Goal: Transaction & Acquisition: Obtain resource

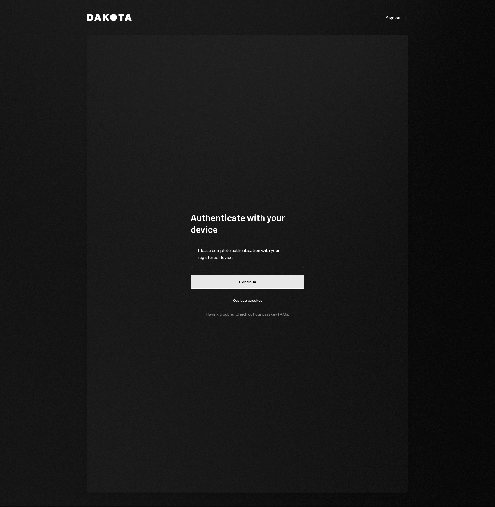
click at [291, 283] on button "Continue" at bounding box center [247, 282] width 114 height 14
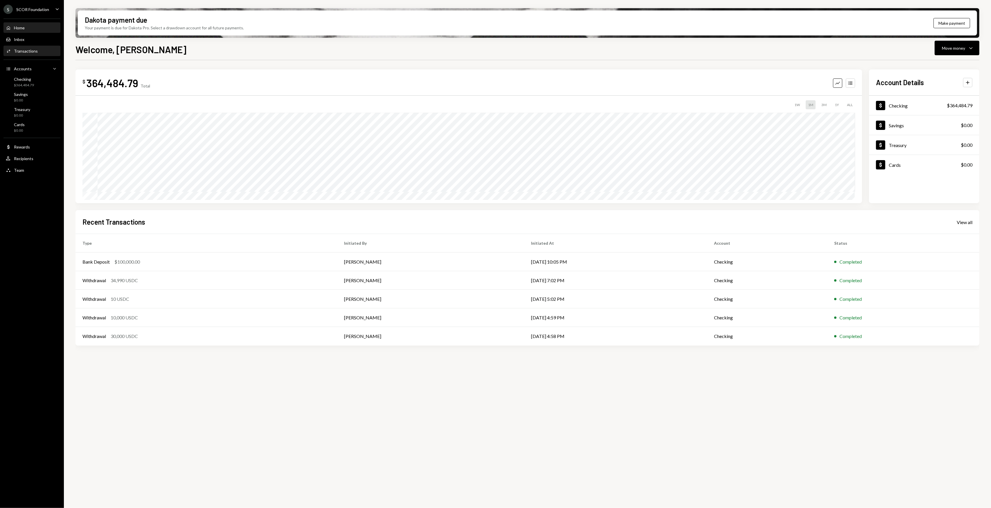
click at [32, 51] on div "Transactions" at bounding box center [26, 50] width 24 height 5
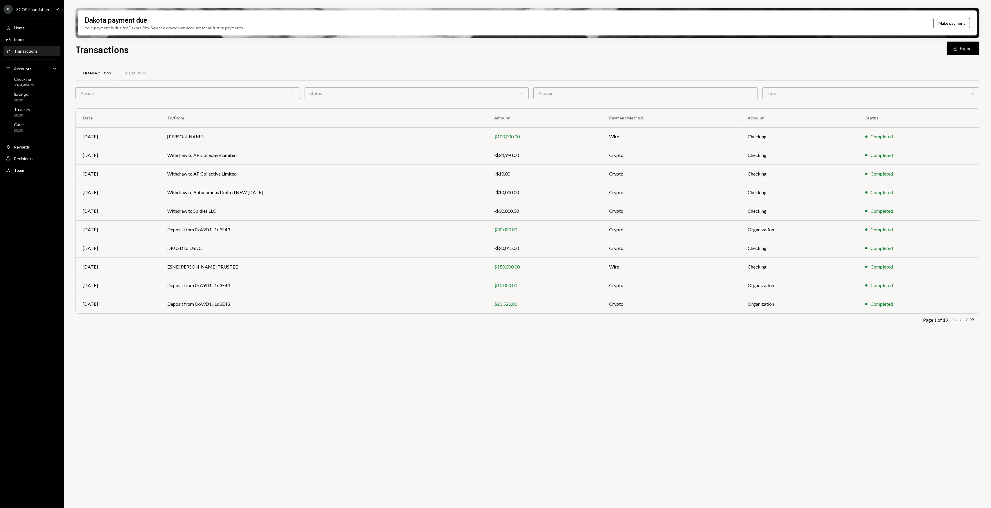
drag, startPoint x: 358, startPoint y: 311, endPoint x: 318, endPoint y: 320, distance: 40.8
click at [325, 312] on td "Deposit from 0xA9D1...1d3E43" at bounding box center [323, 303] width 327 height 19
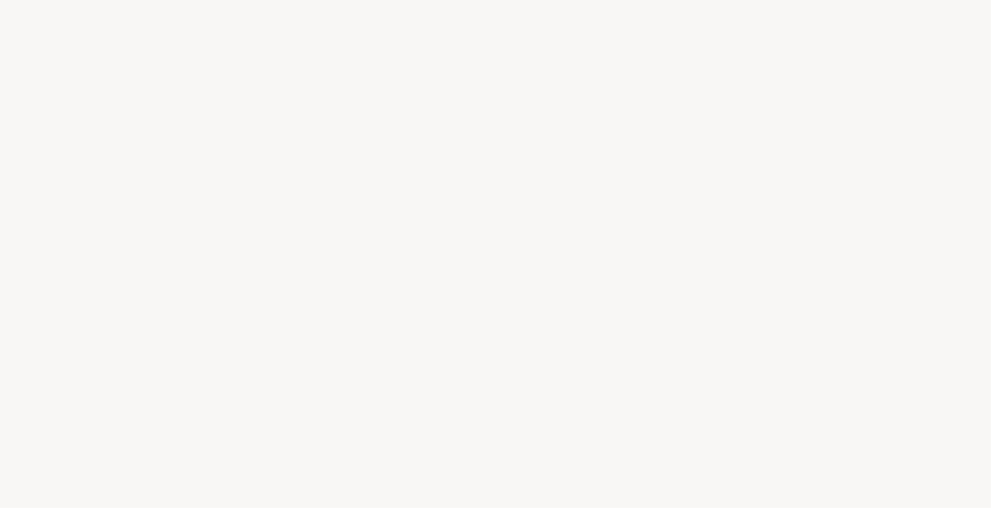
drag, startPoint x: 235, startPoint y: 377, endPoint x: 228, endPoint y: 372, distance: 7.9
click at [232, 377] on div at bounding box center [495, 254] width 991 height 508
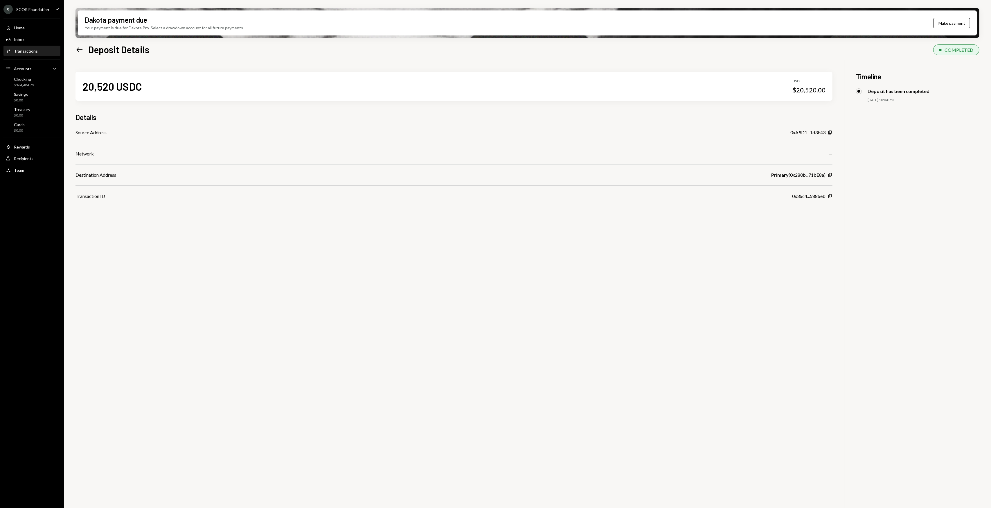
drag, startPoint x: 212, startPoint y: 364, endPoint x: 109, endPoint y: 253, distance: 151.4
click at [109, 253] on div "20,520 USDC USD $20,520.00 Details Source Address 0xA9D1...1d3E43 Copy Network …" at bounding box center [527, 314] width 904 height 508
click at [81, 44] on div "Left Arrow Deposit Details" at bounding box center [112, 50] width 74 height 12
click at [70, 55] on div "Dakota payment due Your payment is due for Dakota Pro. Select a drawdown accoun…" at bounding box center [527, 254] width 927 height 508
click at [85, 47] on div "Left Arrow Deposit Details" at bounding box center [112, 50] width 74 height 12
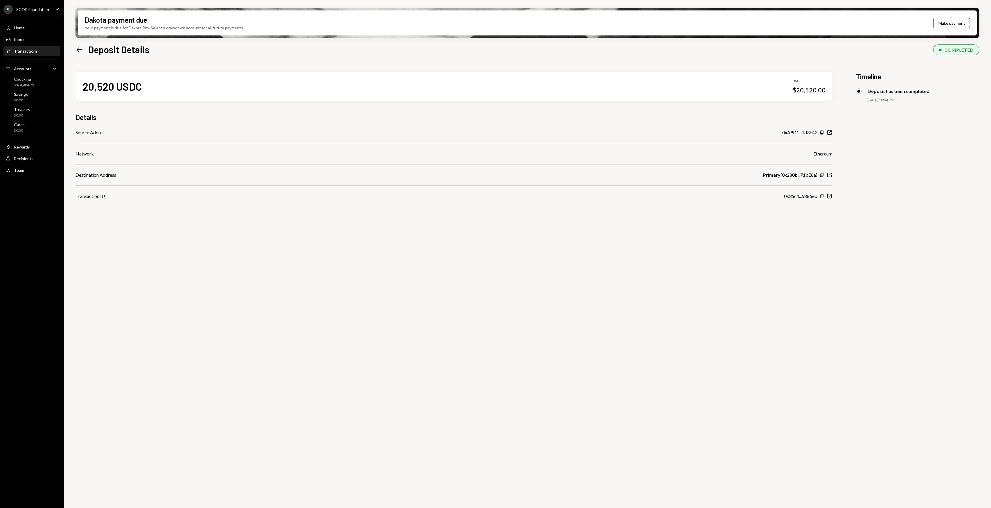
click at [82, 48] on icon "Left Arrow" at bounding box center [79, 50] width 8 height 8
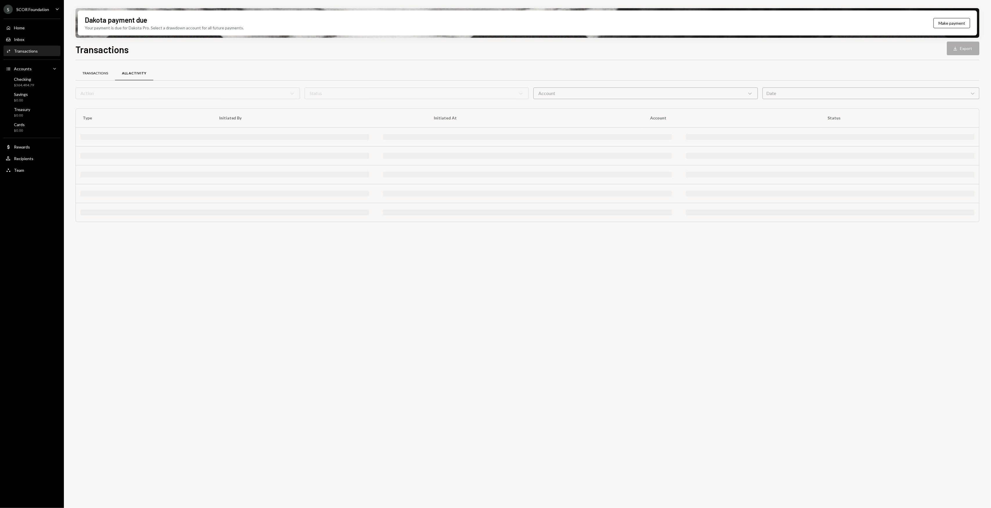
click at [92, 69] on div "Transactions" at bounding box center [94, 73] width 39 height 14
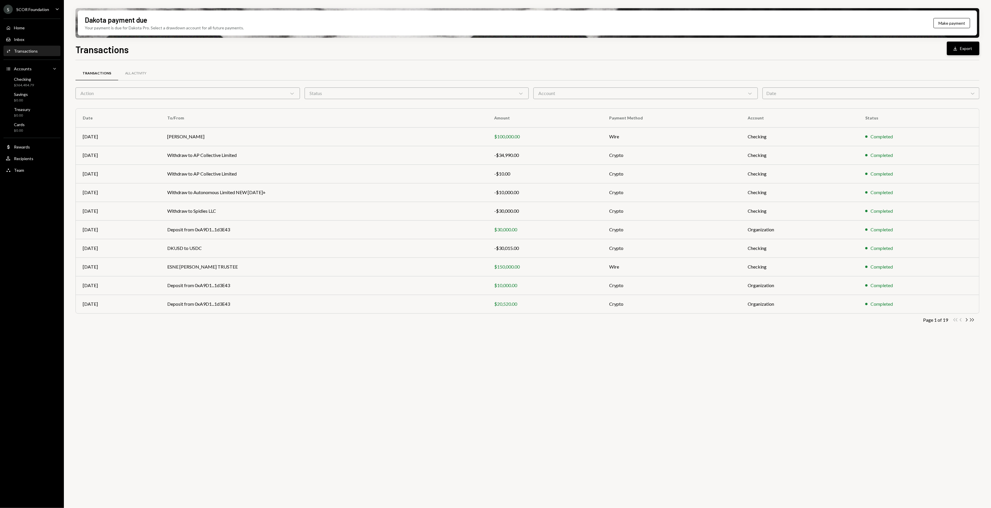
click at [494, 51] on button "Download Export" at bounding box center [963, 49] width 33 height 14
click at [465, 394] on div "Transactions All Activity Action Chevron Down Status Chevron Down Account Chevr…" at bounding box center [527, 287] width 904 height 454
drag, startPoint x: 430, startPoint y: 390, endPoint x: 414, endPoint y: 387, distance: 16.6
drag, startPoint x: 414, startPoint y: 387, endPoint x: 344, endPoint y: 380, distance: 70.3
click at [353, 380] on div "Transactions All Activity Action Chevron Down Status Chevron Down Account Chevr…" at bounding box center [527, 287] width 904 height 454
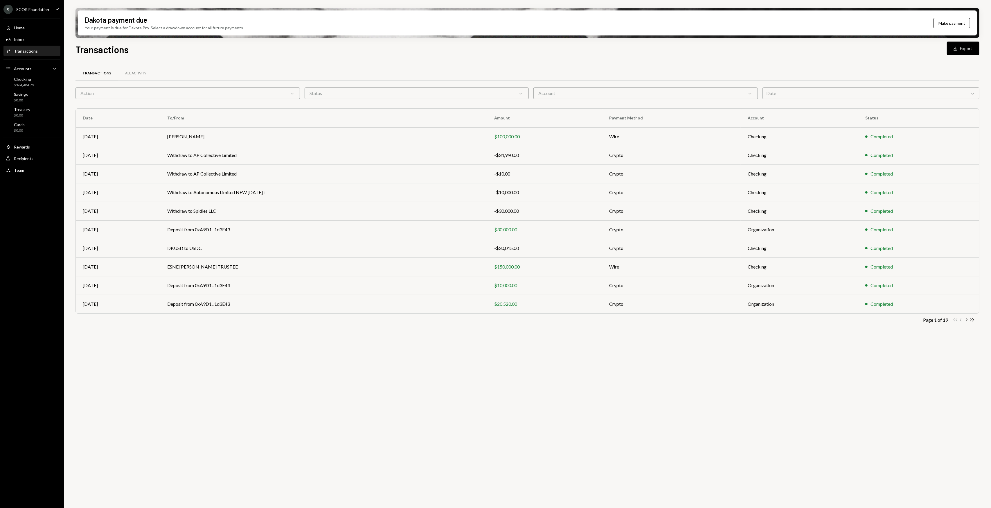
drag, startPoint x: 337, startPoint y: 381, endPoint x: 329, endPoint y: 381, distance: 7.5
click at [328, 380] on div "Transactions All Activity Action Chevron Down Status Chevron Down Account Chevr…" at bounding box center [527, 287] width 904 height 454
drag, startPoint x: 325, startPoint y: 379, endPoint x: 308, endPoint y: 377, distance: 17.0
click at [312, 377] on div "Transactions All Activity Action Chevron Down Status Chevron Down Account Chevr…" at bounding box center [527, 287] width 904 height 454
drag, startPoint x: 290, startPoint y: 377, endPoint x: 276, endPoint y: 374, distance: 14.7
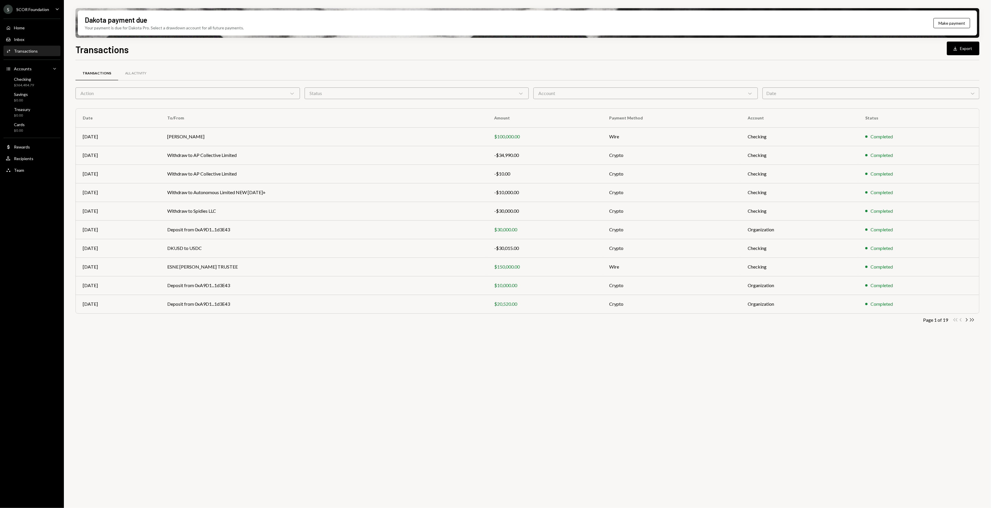
drag, startPoint x: 276, startPoint y: 374, endPoint x: 266, endPoint y: 373, distance: 9.6
click at [268, 374] on div "Transactions All Activity Action Chevron Down Status Chevron Down Account Chevr…" at bounding box center [527, 287] width 904 height 454
drag, startPoint x: 236, startPoint y: 370, endPoint x: 213, endPoint y: 366, distance: 23.7
click at [214, 366] on div "Transactions All Activity Action Chevron Down Status Chevron Down Account Chevr…" at bounding box center [527, 287] width 904 height 454
click at [193, 367] on div "Transactions All Activity Action Chevron Down Status Chevron Down Account Chevr…" at bounding box center [527, 287] width 904 height 454
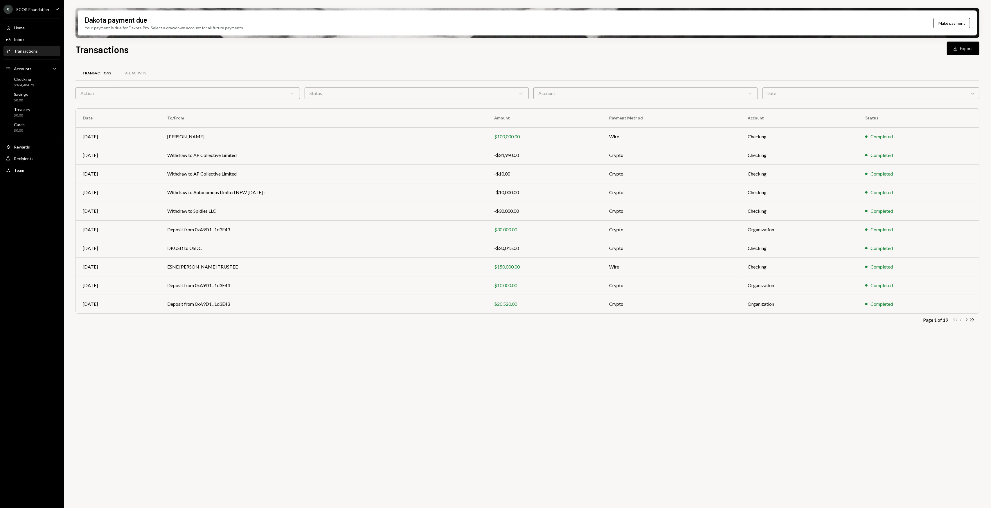
drag, startPoint x: 272, startPoint y: 433, endPoint x: 268, endPoint y: 431, distance: 5.0
drag, startPoint x: 268, startPoint y: 431, endPoint x: 228, endPoint y: 425, distance: 40.0
click at [228, 425] on div "Transactions All Activity Action Chevron Down Status Chevron Down Account Chevr…" at bounding box center [527, 287] width 904 height 454
drag, startPoint x: 224, startPoint y: 424, endPoint x: 218, endPoint y: 423, distance: 6.0
click at [218, 423] on div "Transactions All Activity Action Chevron Down Status Chevron Down Account Chevr…" at bounding box center [527, 287] width 904 height 454
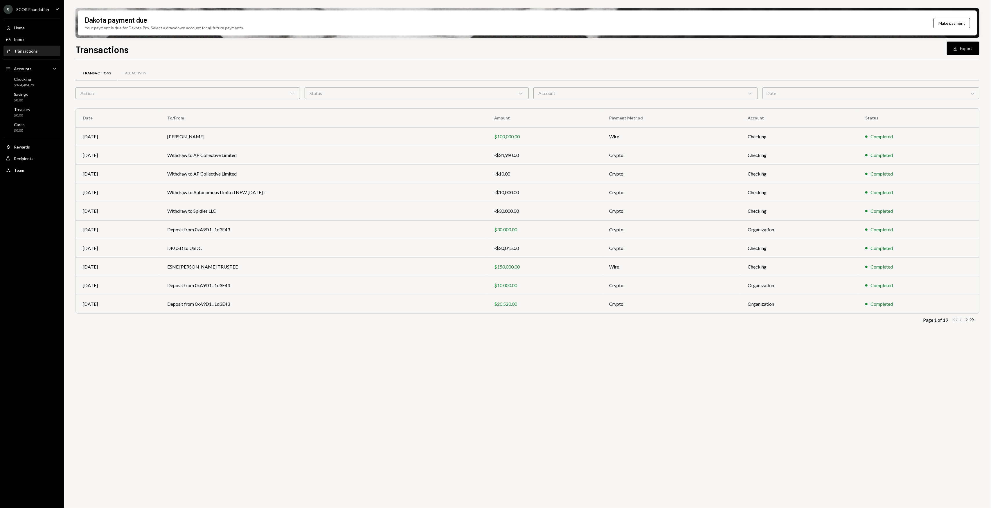
click at [216, 422] on div "Transactions All Activity Action Chevron Down Status Chevron Down Account Chevr…" at bounding box center [527, 287] width 904 height 454
